Goal: Task Accomplishment & Management: Use online tool/utility

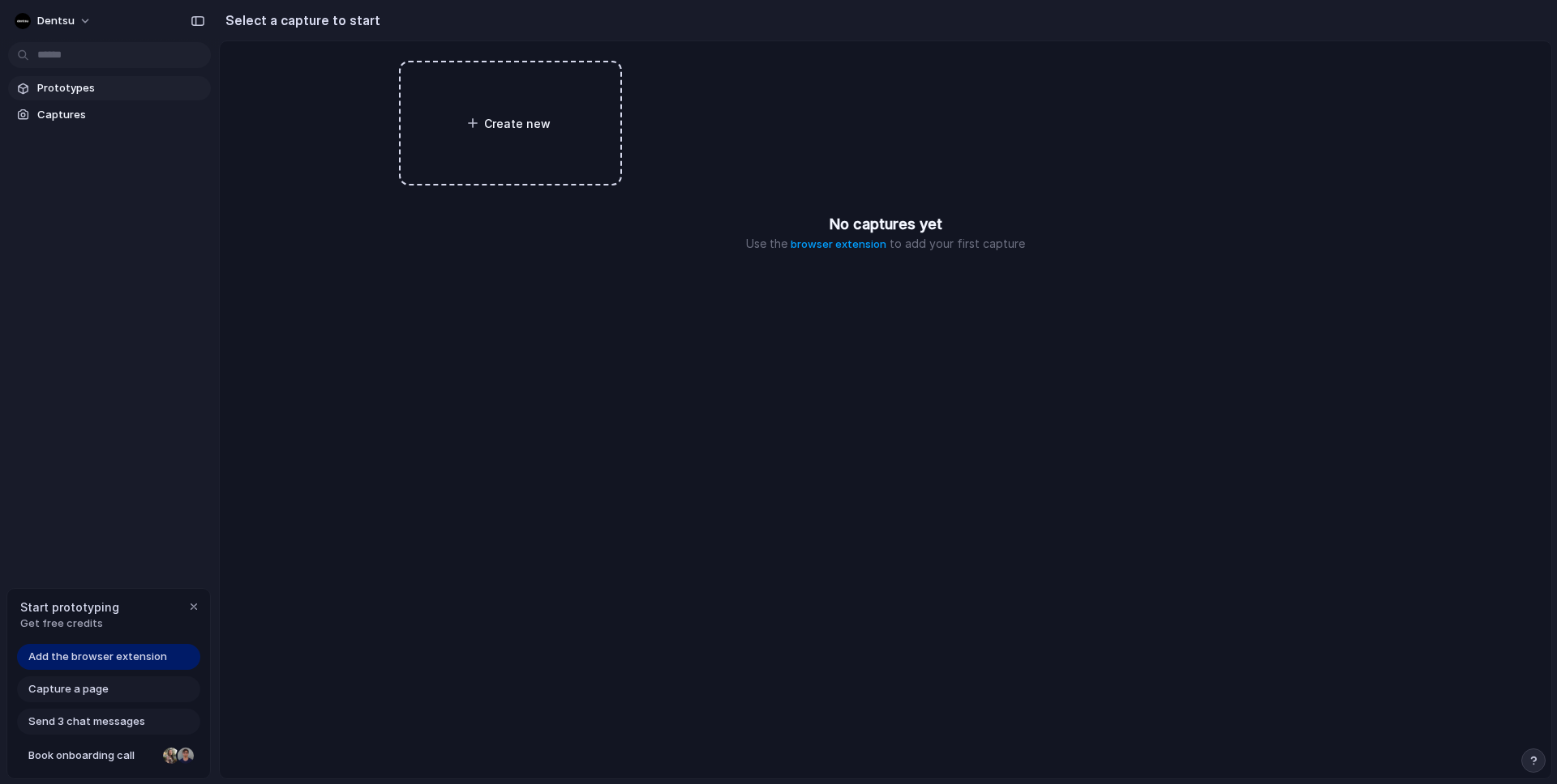
click at [47, 85] on span "Prototypes" at bounding box center [121, 88] width 167 height 16
click at [94, 655] on span "Add the browser extension" at bounding box center [98, 657] width 139 height 16
click at [119, 659] on span "Add the browser extension" at bounding box center [98, 657] width 139 height 16
click at [103, 659] on span "Add the browser extension" at bounding box center [98, 657] width 139 height 16
click at [51, 665] on div "Add the browser extension" at bounding box center [108, 657] width 183 height 26
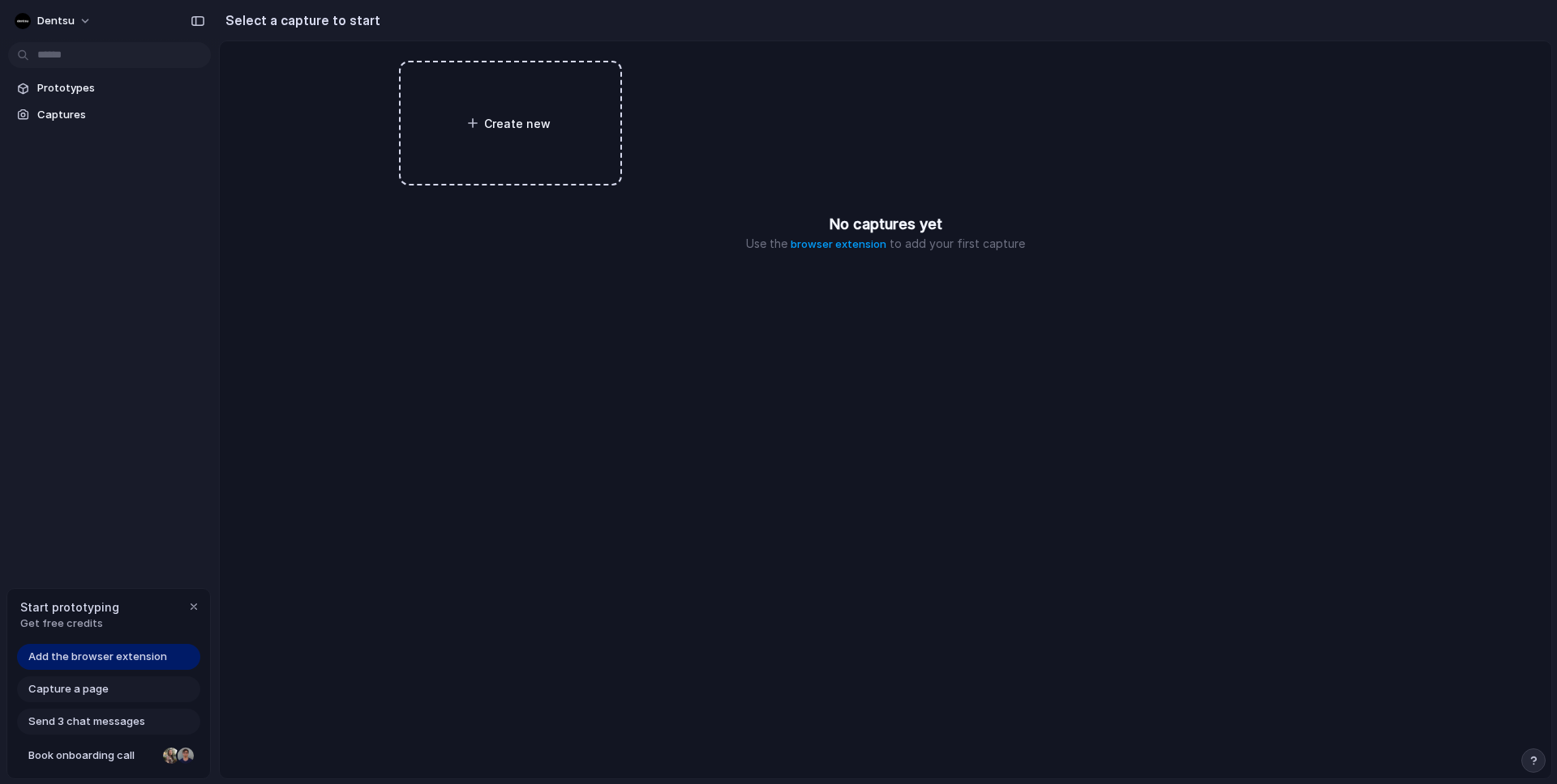
click at [50, 665] on div "Add the browser extension" at bounding box center [108, 657] width 183 height 26
click at [52, 664] on span "Add the browser extension" at bounding box center [98, 657] width 139 height 16
drag, startPoint x: 52, startPoint y: 664, endPoint x: 172, endPoint y: 613, distance: 130.4
click at [54, 663] on span "Add the browser extension" at bounding box center [98, 657] width 139 height 16
click at [833, 269] on div "Create new No captures yet Use the browser extension to add your first capture" at bounding box center [885, 410] width 1331 height 737
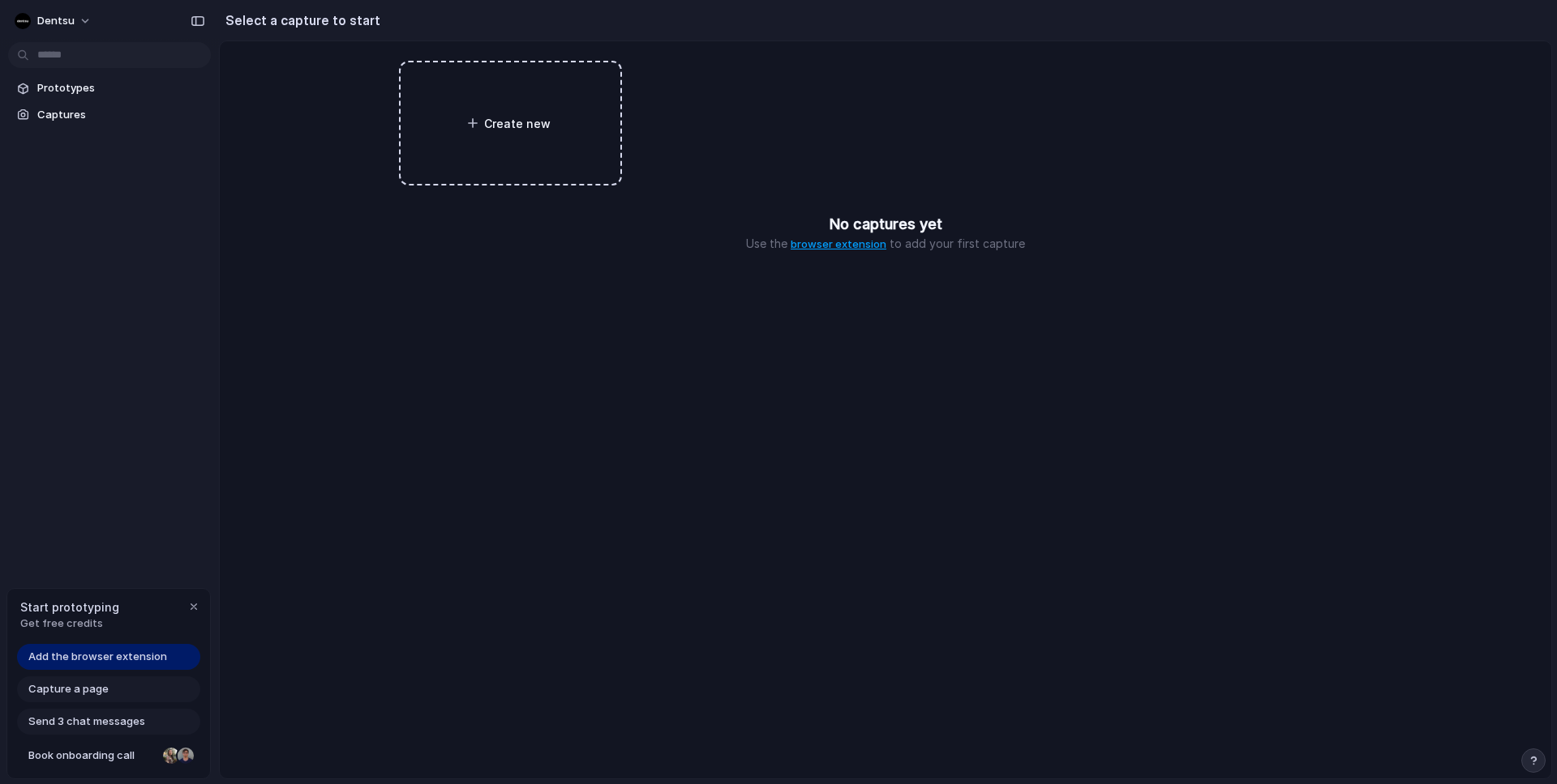
click at [830, 245] on link "browser extension" at bounding box center [838, 244] width 96 height 13
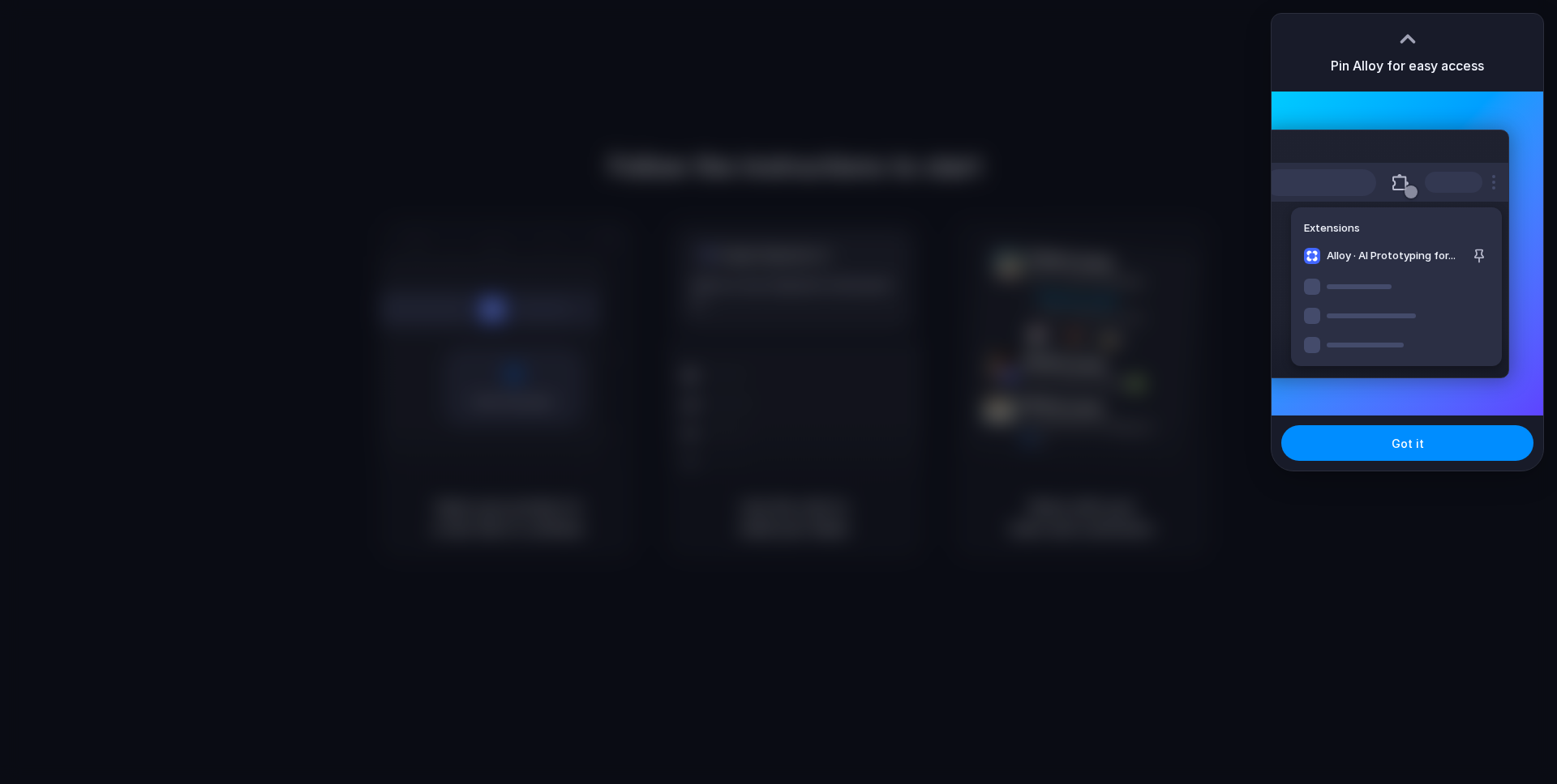
click at [1014, 105] on div at bounding box center [778, 392] width 1557 height 784
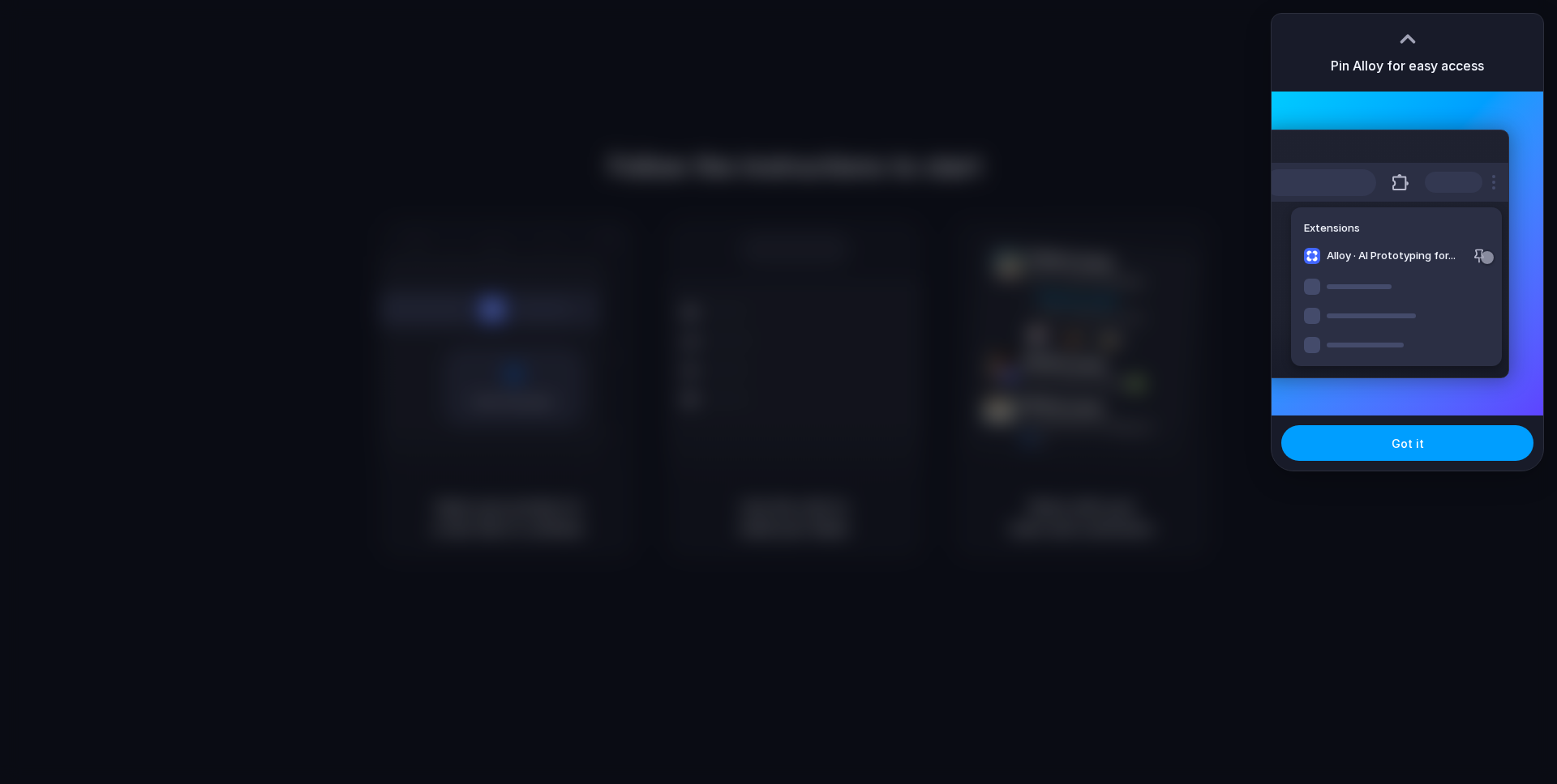
click at [1420, 458] on button "Got it" at bounding box center [1406, 443] width 253 height 36
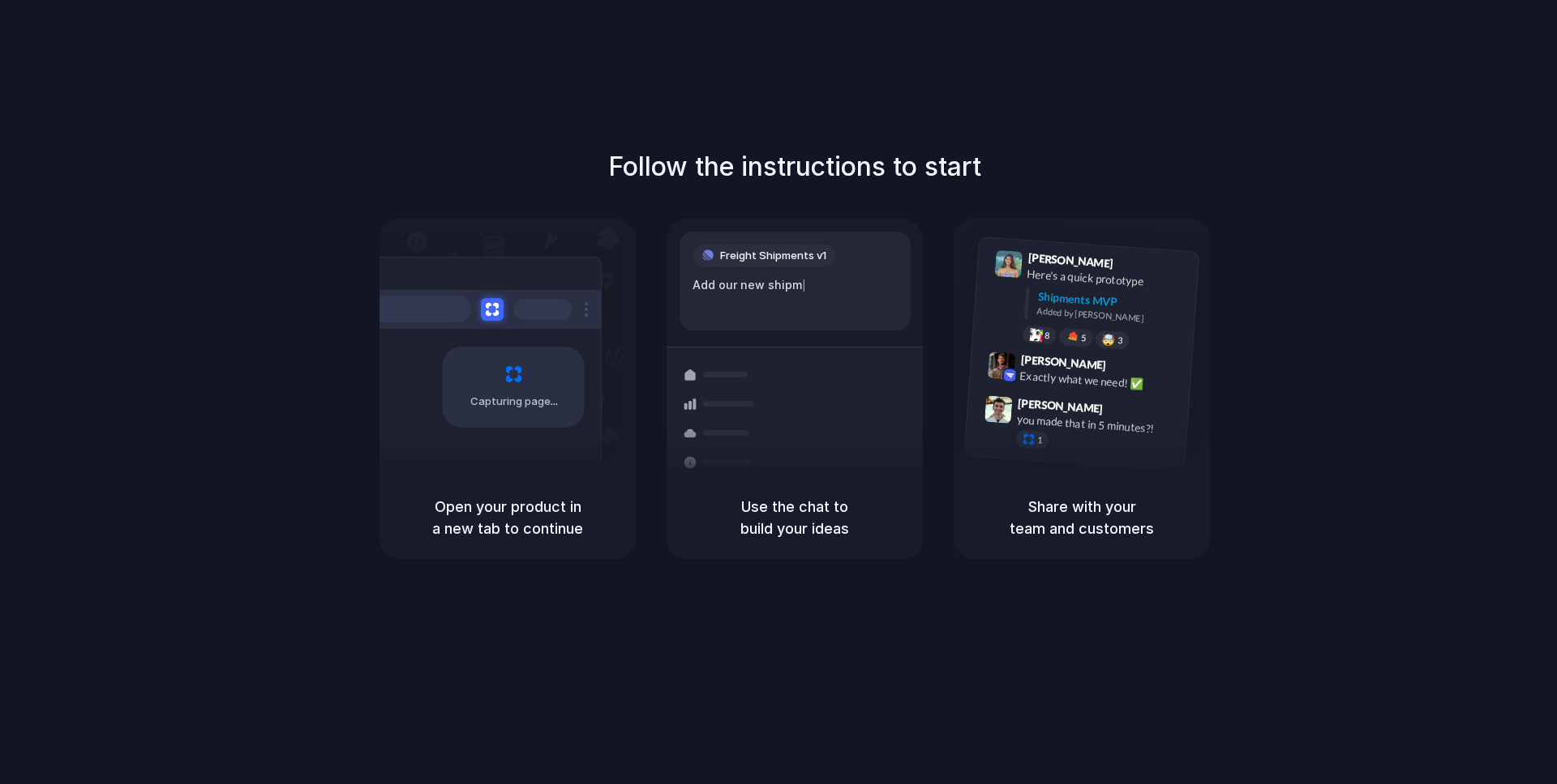
click at [778, 392] on div at bounding box center [778, 392] width 0 height 0
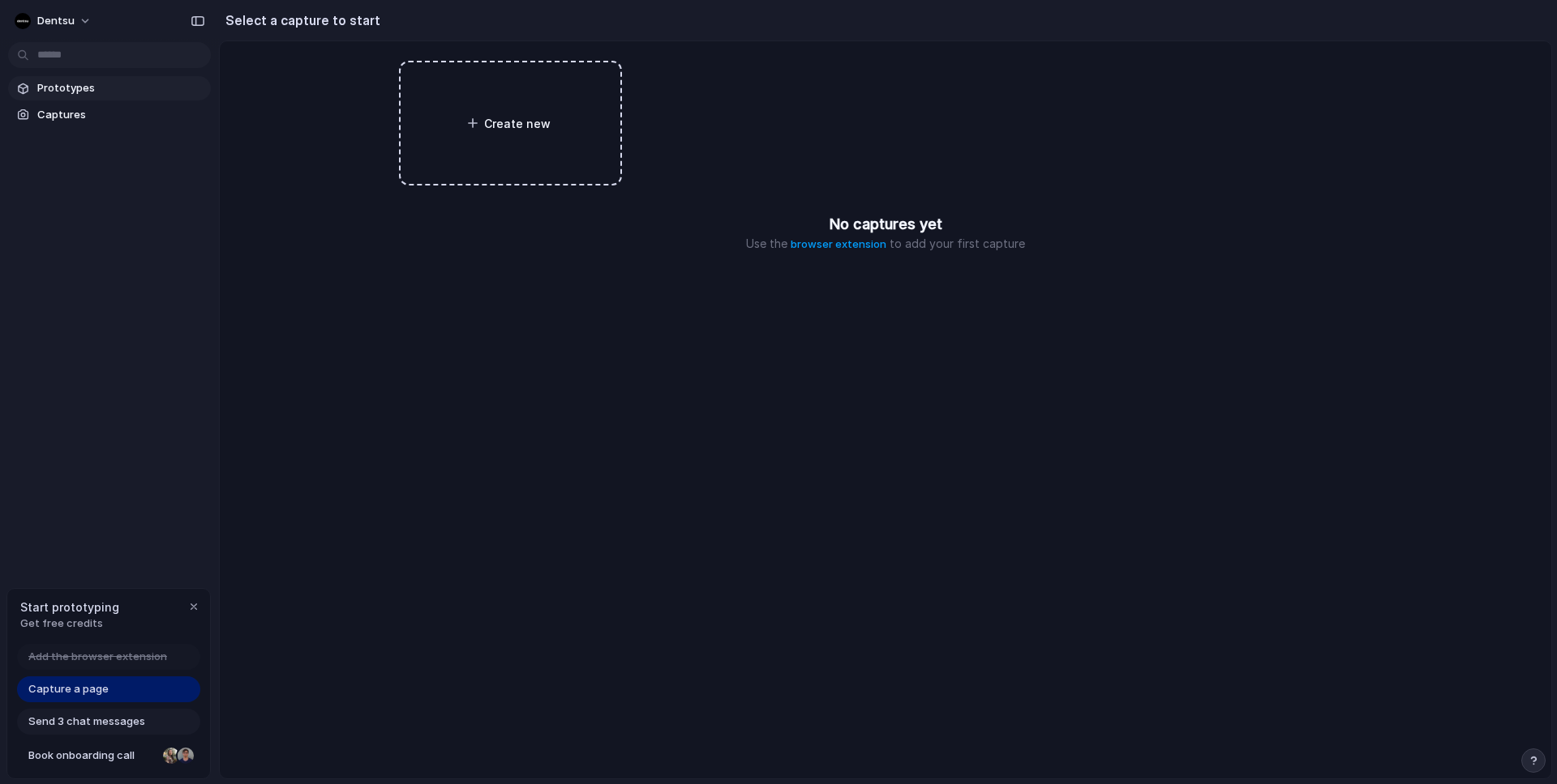
click at [64, 87] on span "Prototypes" at bounding box center [121, 88] width 167 height 16
click at [83, 21] on button "Dentsu" at bounding box center [53, 21] width 92 height 26
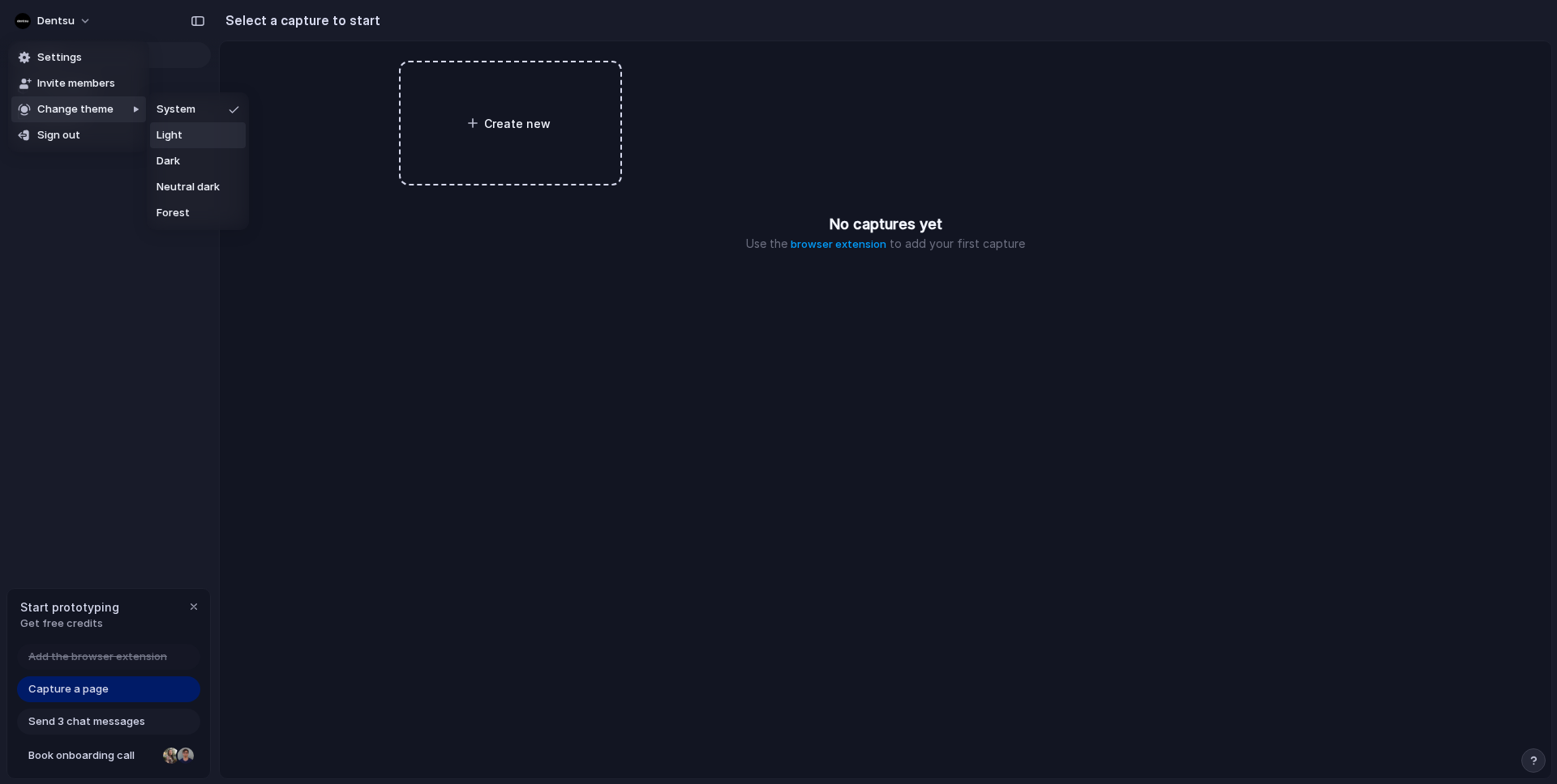
click at [381, 317] on div "Settings Invite members Change theme Sign out" at bounding box center [778, 392] width 1557 height 784
